Goal: Task Accomplishment & Management: Use online tool/utility

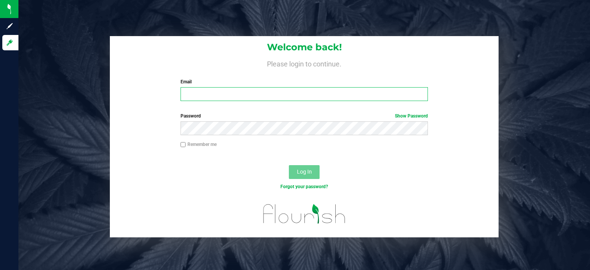
click at [206, 98] on input "Email" at bounding box center [305, 94] width 248 height 14
click at [289, 165] on button "Log In" at bounding box center [304, 172] width 31 height 14
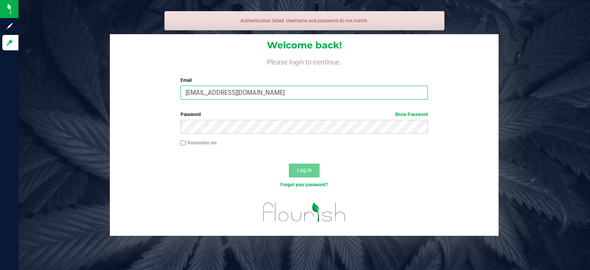
click at [201, 92] on input "[EMAIL_ADDRESS][DOMAIN_NAME]" at bounding box center [305, 93] width 248 height 14
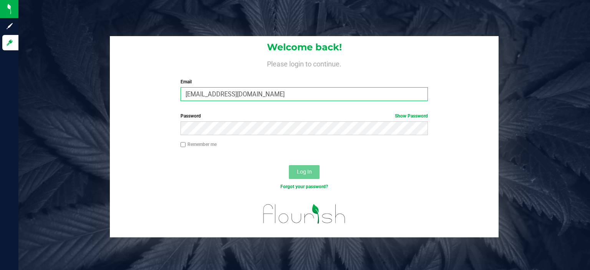
type input "[EMAIL_ADDRESS][DOMAIN_NAME]"
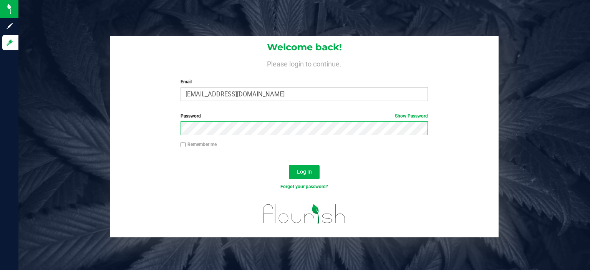
click at [289, 165] on button "Log In" at bounding box center [304, 172] width 31 height 14
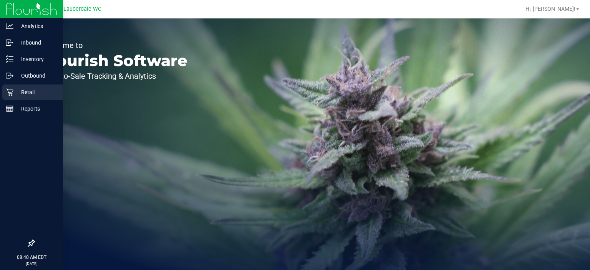
click at [8, 95] on icon at bounding box center [10, 92] width 8 height 8
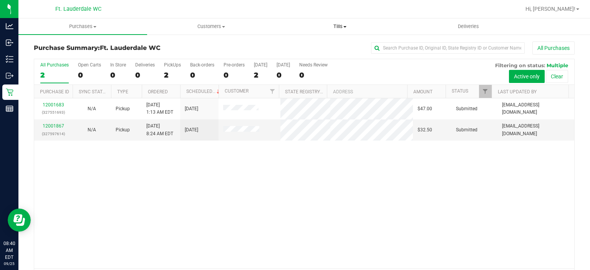
click at [336, 27] on span "Tills" at bounding box center [340, 26] width 128 height 7
click at [321, 44] on span "Manage tills" at bounding box center [302, 46] width 52 height 7
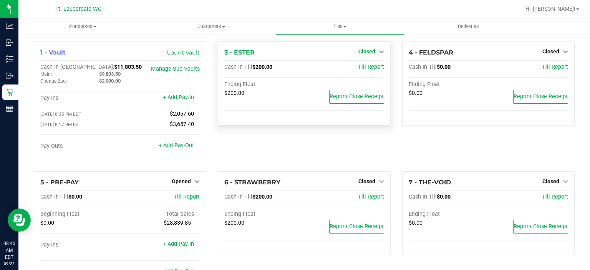
click at [361, 54] on span "Closed" at bounding box center [366, 51] width 17 height 6
click at [360, 69] on link "Open Till" at bounding box center [366, 68] width 20 height 6
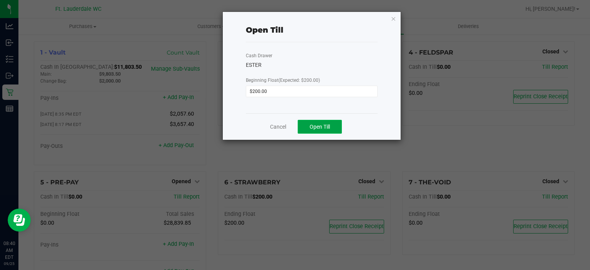
click at [321, 127] on span "Open Till" at bounding box center [320, 127] width 20 height 6
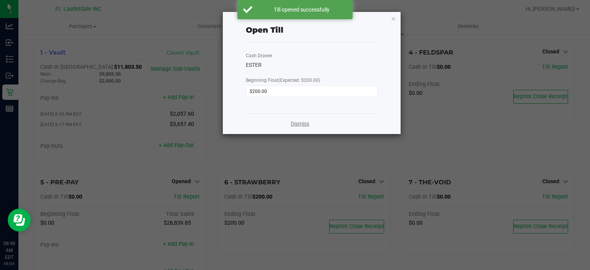
click at [291, 124] on link "Dismiss" at bounding box center [300, 124] width 18 height 8
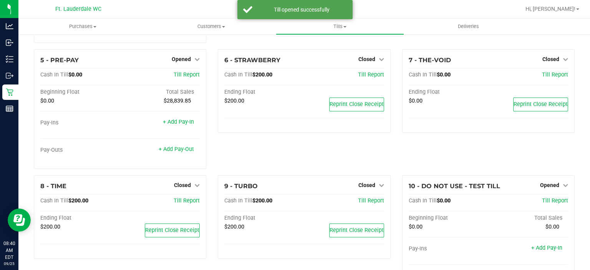
scroll to position [123, 0]
click at [366, 179] on div "9 - TURBO Closed Open Till Cash In Till $200.00 Till Report Ending Float $200.0…" at bounding box center [304, 217] width 172 height 84
click at [365, 185] on span "Closed" at bounding box center [366, 185] width 17 height 6
click at [364, 199] on link "Open Till" at bounding box center [366, 200] width 20 height 6
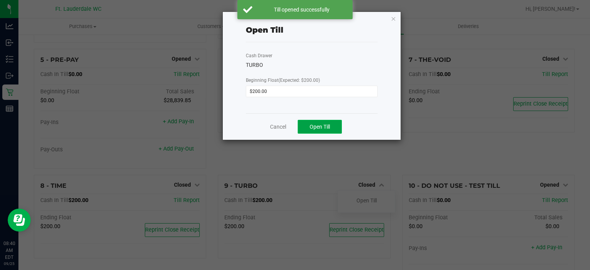
click at [323, 129] on span "Open Till" at bounding box center [320, 127] width 20 height 6
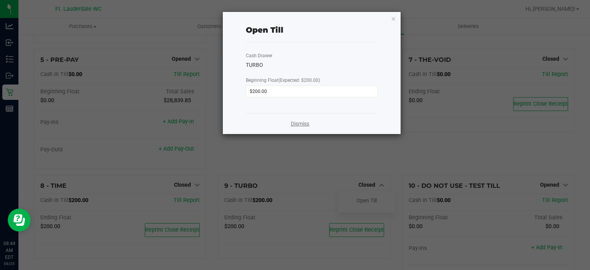
click at [303, 126] on link "Dismiss" at bounding box center [300, 124] width 18 height 8
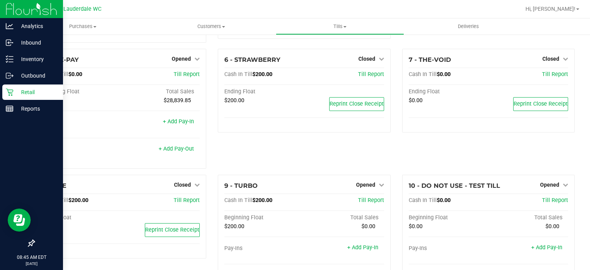
click at [12, 93] on icon at bounding box center [10, 92] width 8 height 8
